Goal: Task Accomplishment & Management: Use online tool/utility

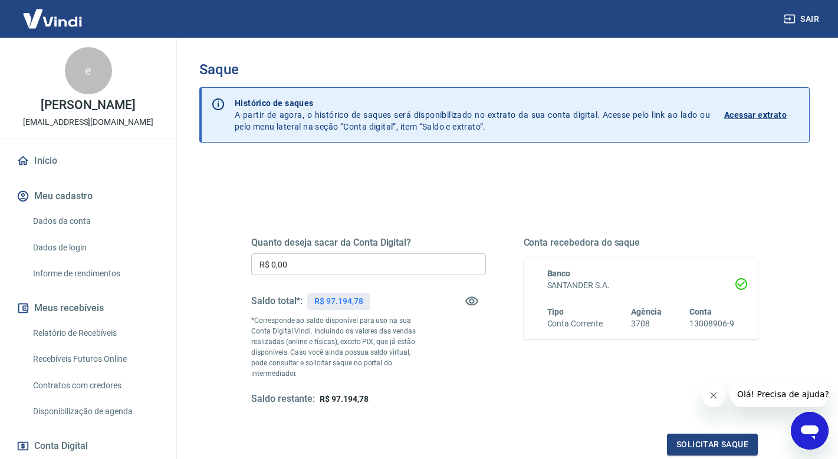
click at [340, 268] on input "R$ 0,00" at bounding box center [368, 265] width 235 height 22
type input "R$ 97.000,00"
click at [700, 434] on button "Solicitar saque" at bounding box center [712, 445] width 91 height 22
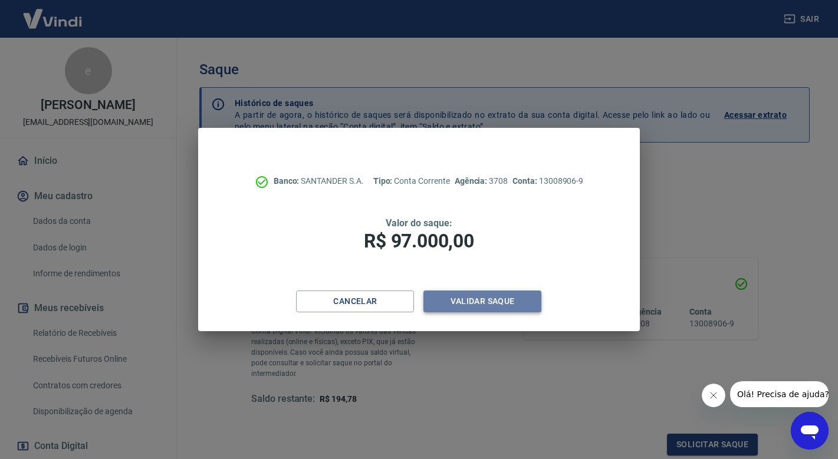
click at [481, 294] on button "Validar saque" at bounding box center [482, 302] width 118 height 22
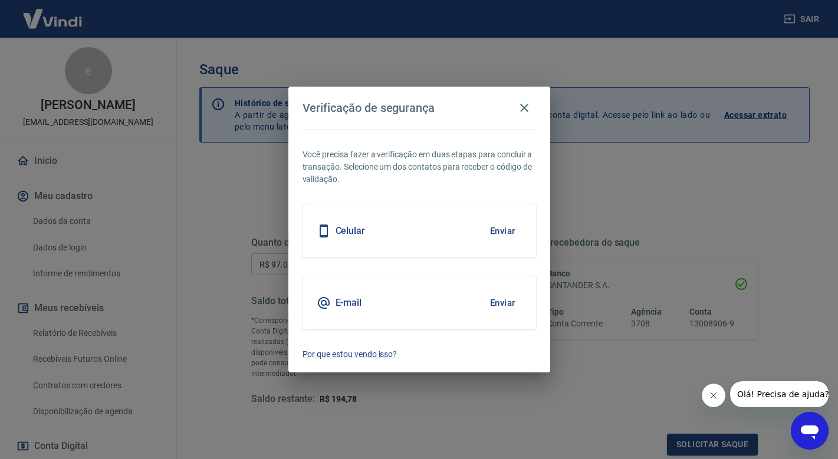
click at [504, 226] on button "Enviar" at bounding box center [503, 231] width 38 height 25
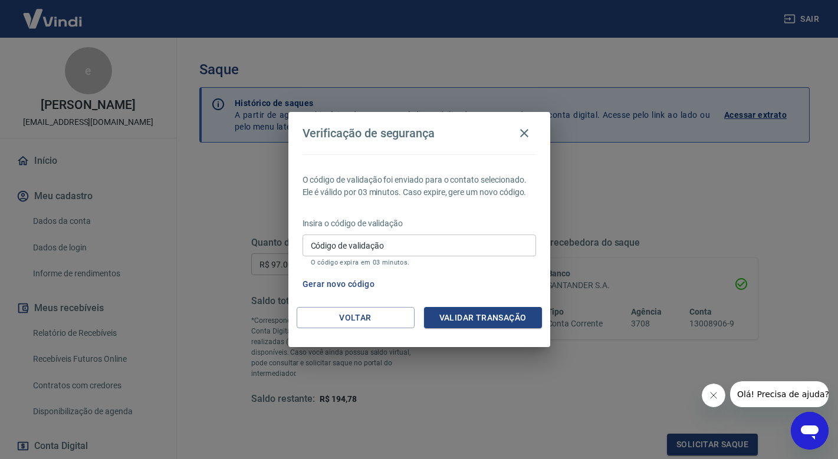
click at [356, 287] on button "Gerar novo código" at bounding box center [339, 285] width 82 height 22
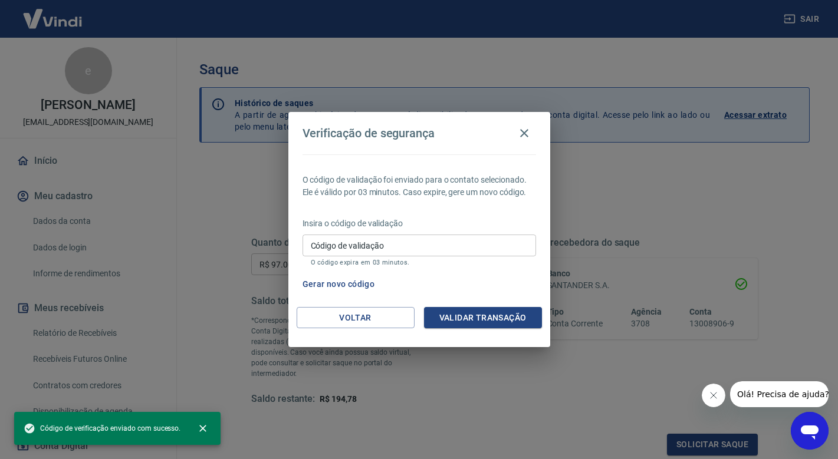
click at [364, 285] on button "Gerar novo código" at bounding box center [339, 285] width 82 height 22
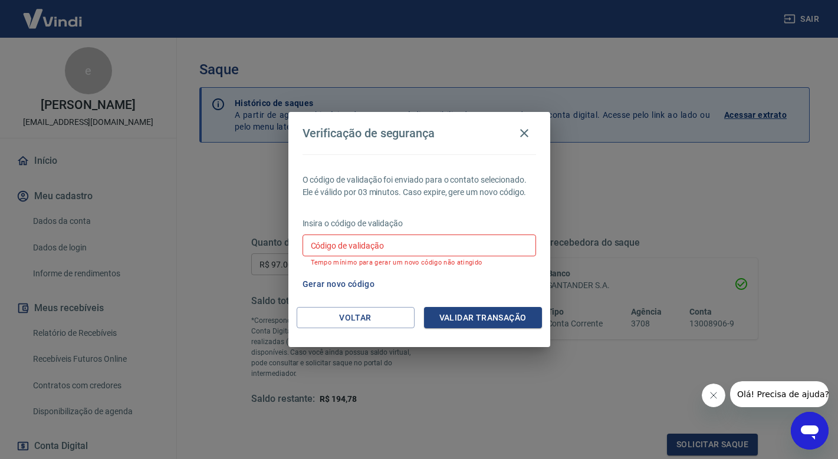
click at [402, 244] on input "Código de validação" at bounding box center [420, 246] width 234 height 22
click at [429, 221] on p "Insira o código de validação" at bounding box center [420, 224] width 234 height 12
click at [362, 317] on button "Voltar" at bounding box center [356, 318] width 118 height 22
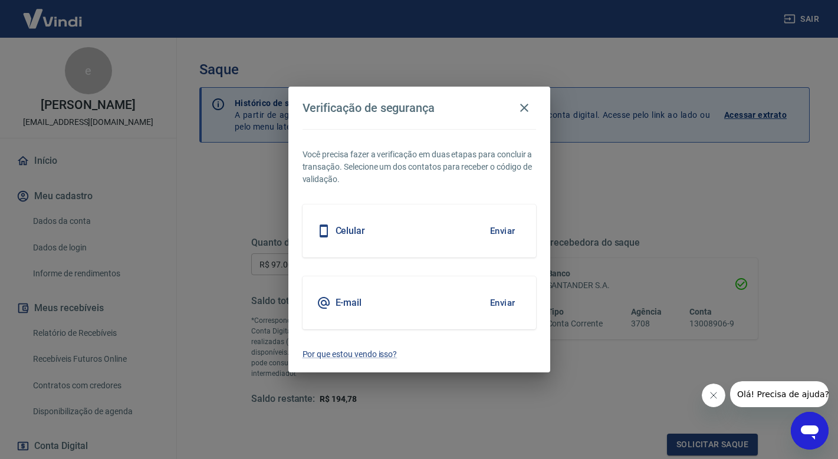
click at [504, 235] on button "Enviar" at bounding box center [503, 231] width 38 height 25
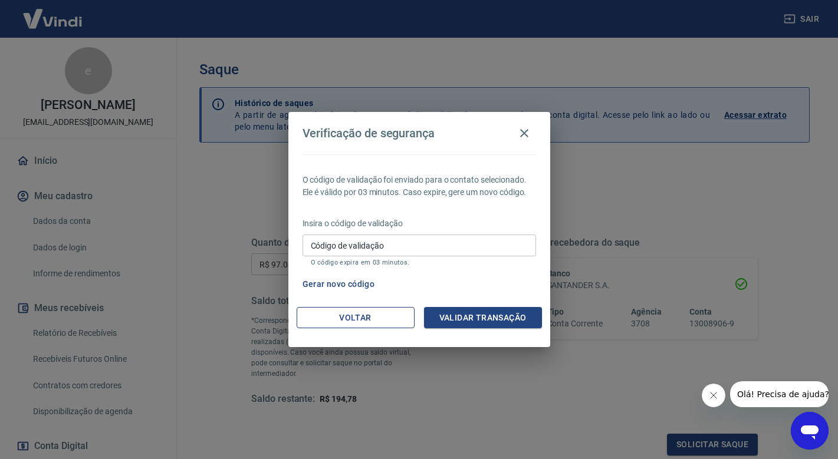
click at [379, 322] on button "Voltar" at bounding box center [356, 318] width 118 height 22
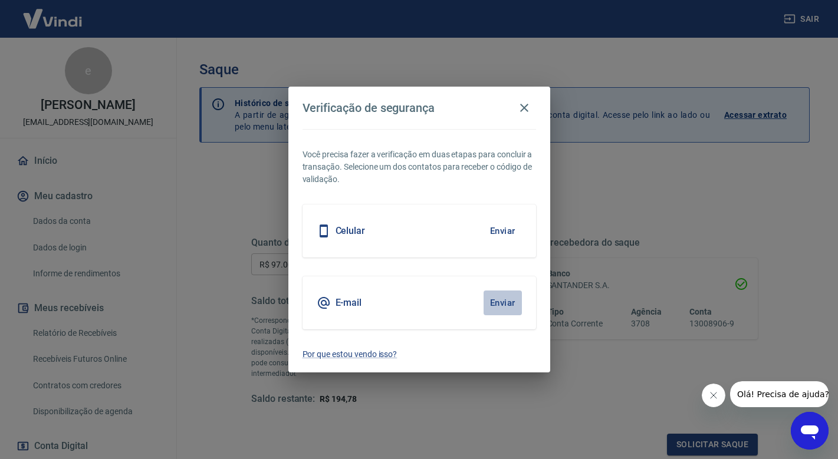
click at [512, 301] on button "Enviar" at bounding box center [503, 303] width 38 height 25
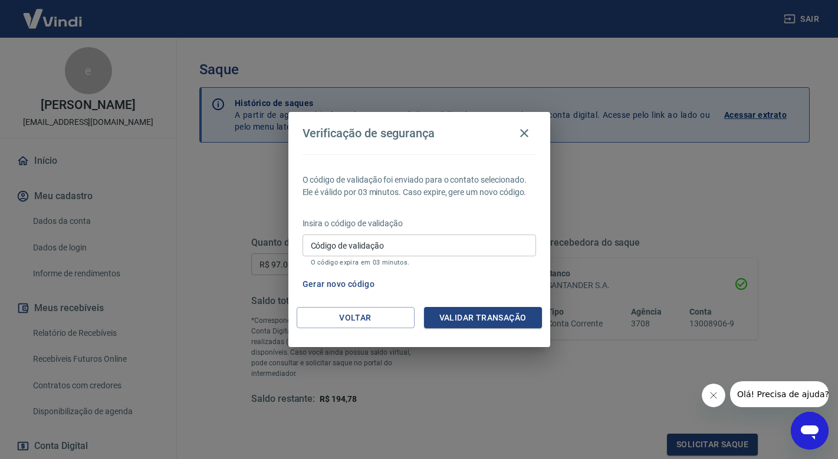
click at [345, 250] on input "Código de validação" at bounding box center [420, 246] width 234 height 22
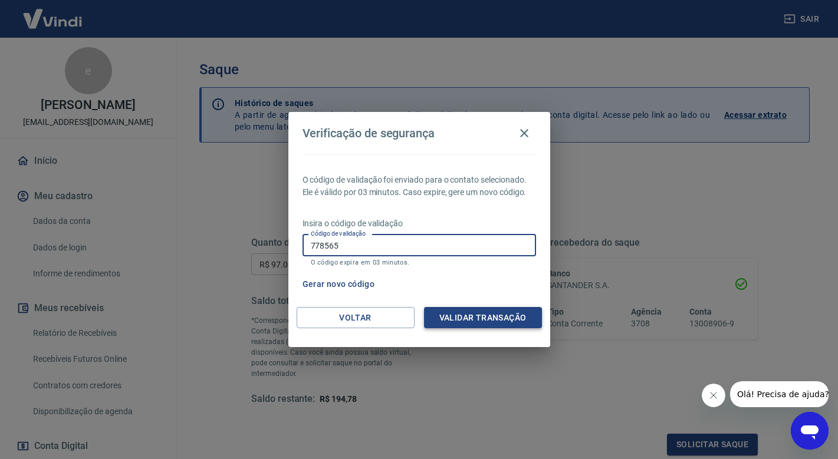
type input "778565"
click at [471, 317] on button "Validar transação" at bounding box center [483, 318] width 118 height 22
